Goal: Information Seeking & Learning: Learn about a topic

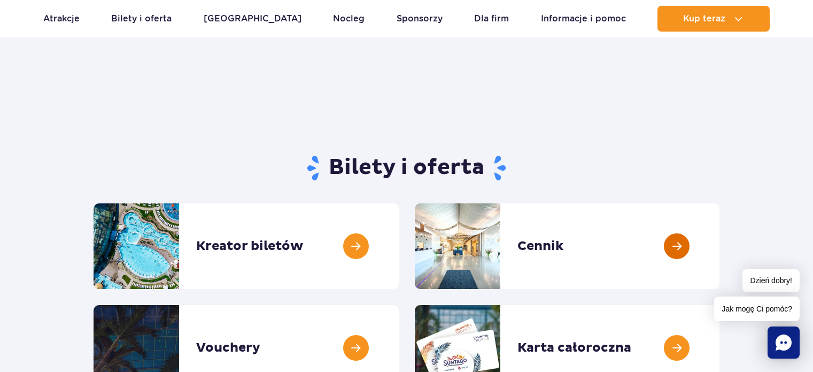
scroll to position [107, 0]
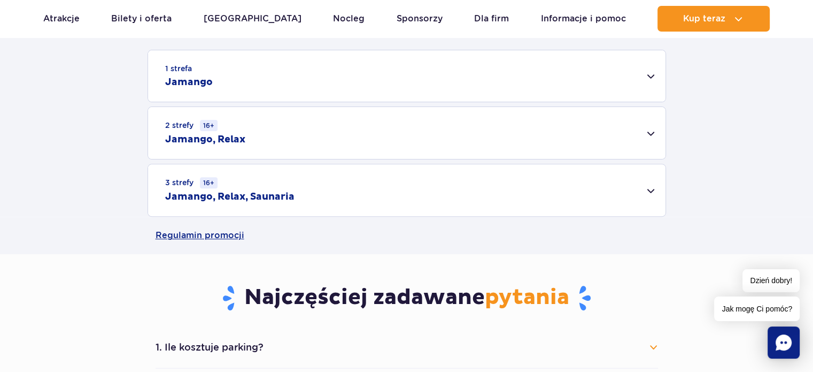
scroll to position [321, 0]
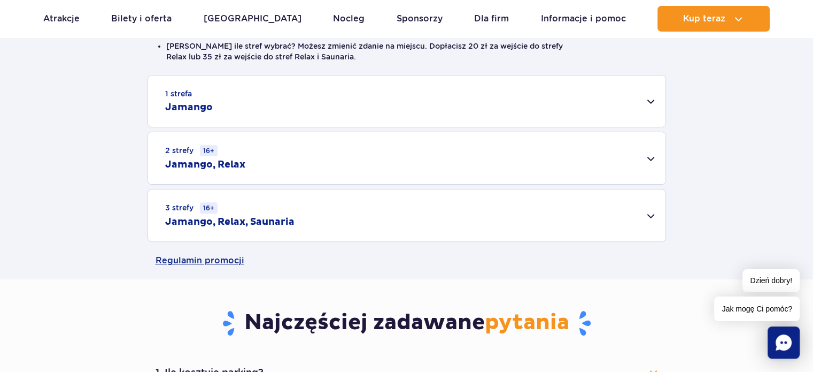
click at [639, 112] on div "1 strefa Jamango" at bounding box center [407, 100] width 518 height 51
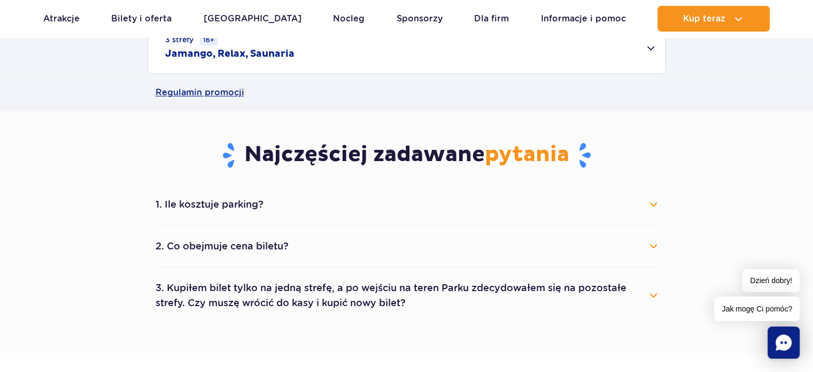
scroll to position [909, 0]
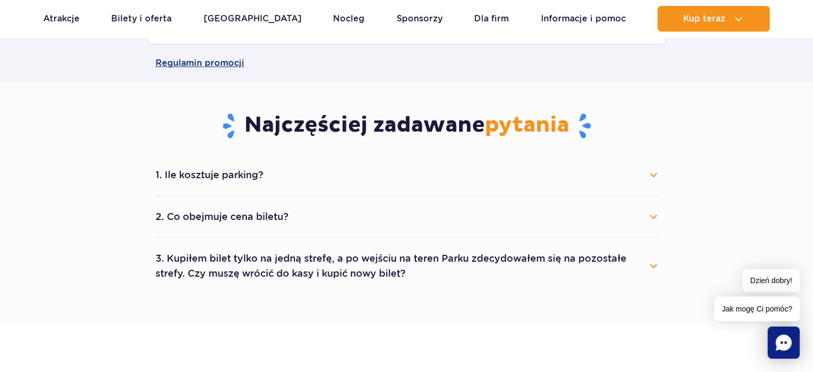
click at [649, 186] on button "1. Ile kosztuje parking?" at bounding box center [407, 175] width 503 height 24
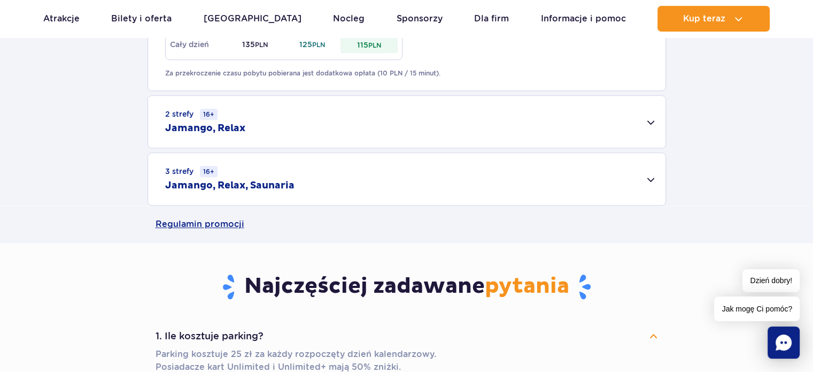
scroll to position [749, 0]
click at [638, 123] on div "2 strefy 16+ Jamango, Relax" at bounding box center [407, 121] width 518 height 52
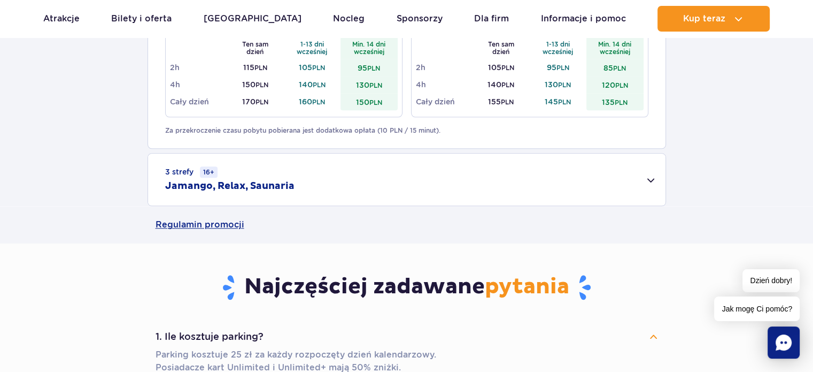
scroll to position [909, 0]
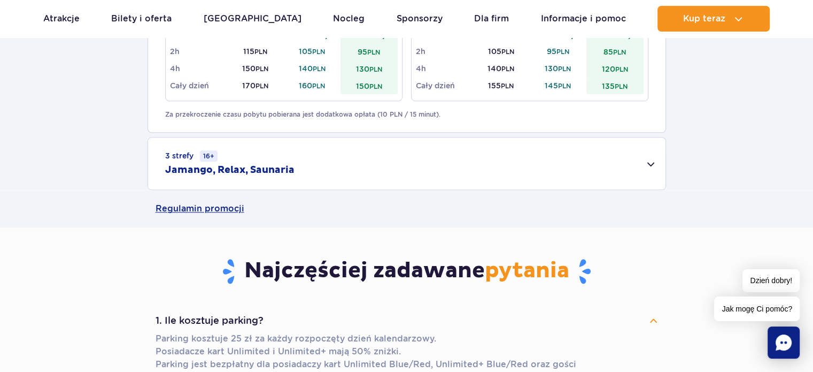
click at [626, 153] on div "3 strefy 16+ Jamango, Relax, Saunaria" at bounding box center [407, 163] width 518 height 52
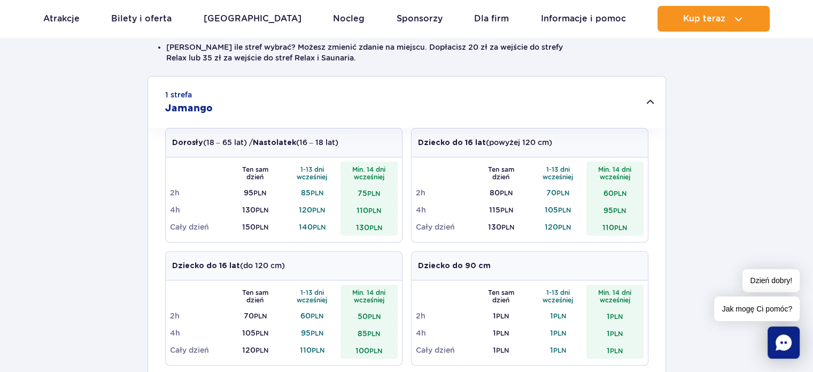
scroll to position [0, 0]
